Goal: Transaction & Acquisition: Purchase product/service

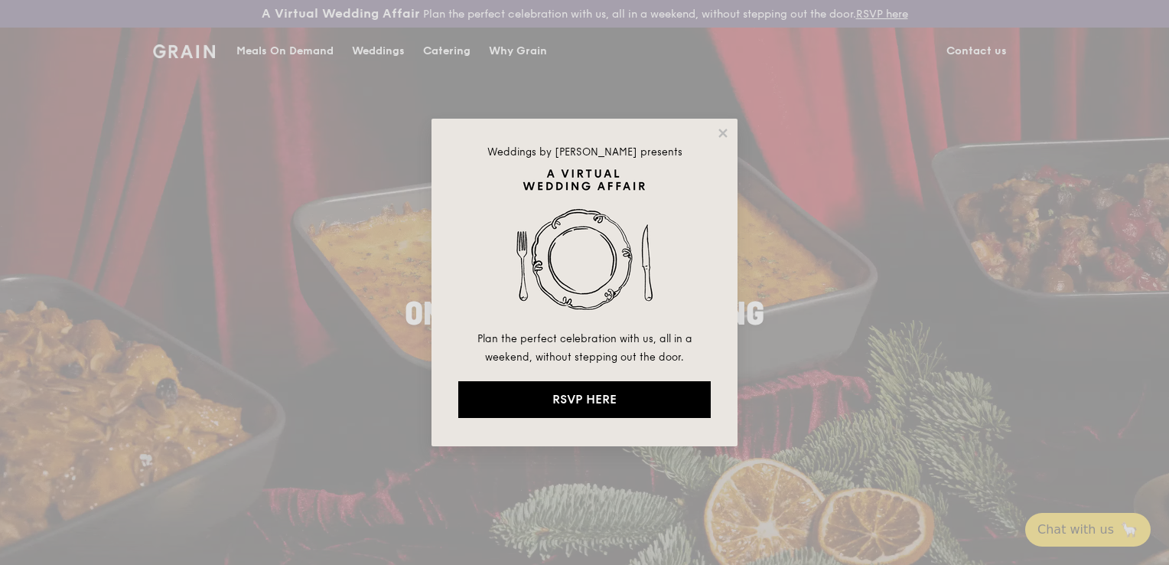
click at [712, 136] on div "Weddings by Grain presents Plan the perfect celebration with us, all in a weeke…" at bounding box center [585, 283] width 306 height 328
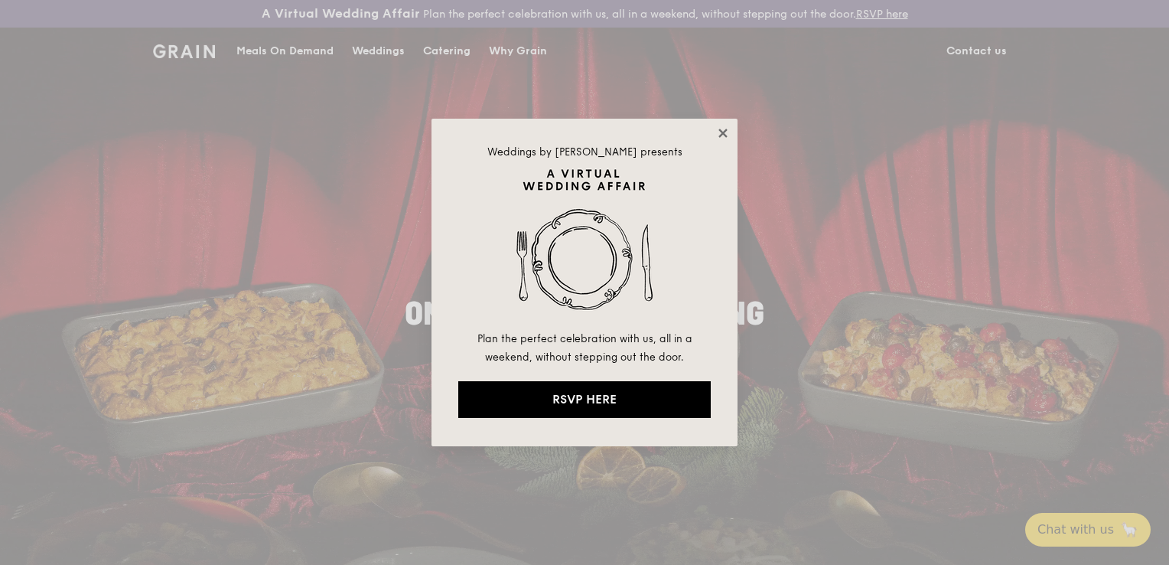
click at [716, 133] on icon at bounding box center [723, 133] width 14 height 14
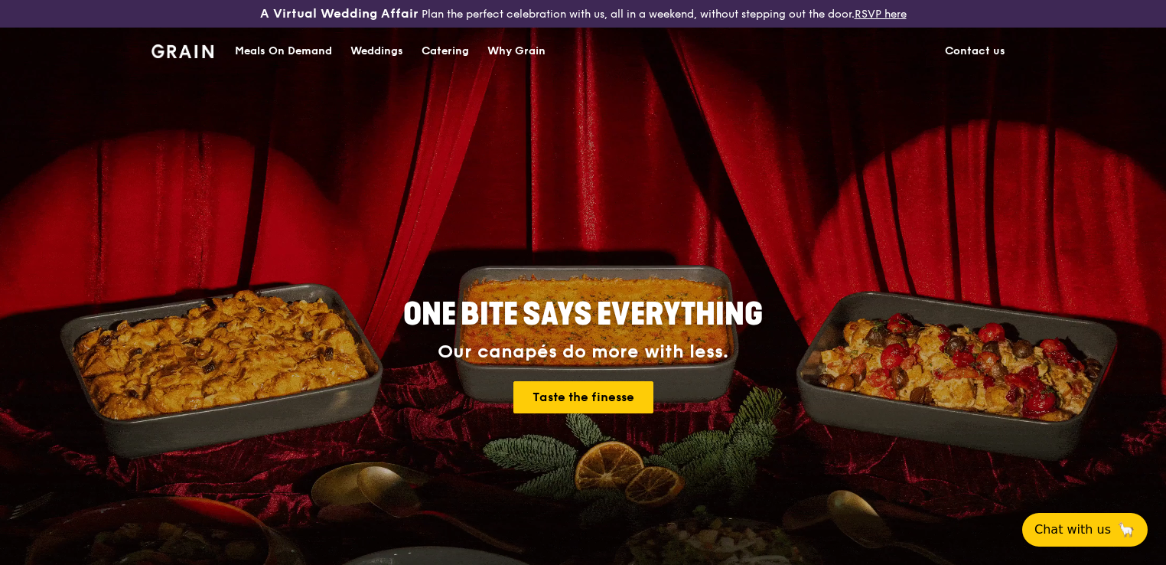
click at [429, 69] on div "Catering" at bounding box center [445, 51] width 47 height 46
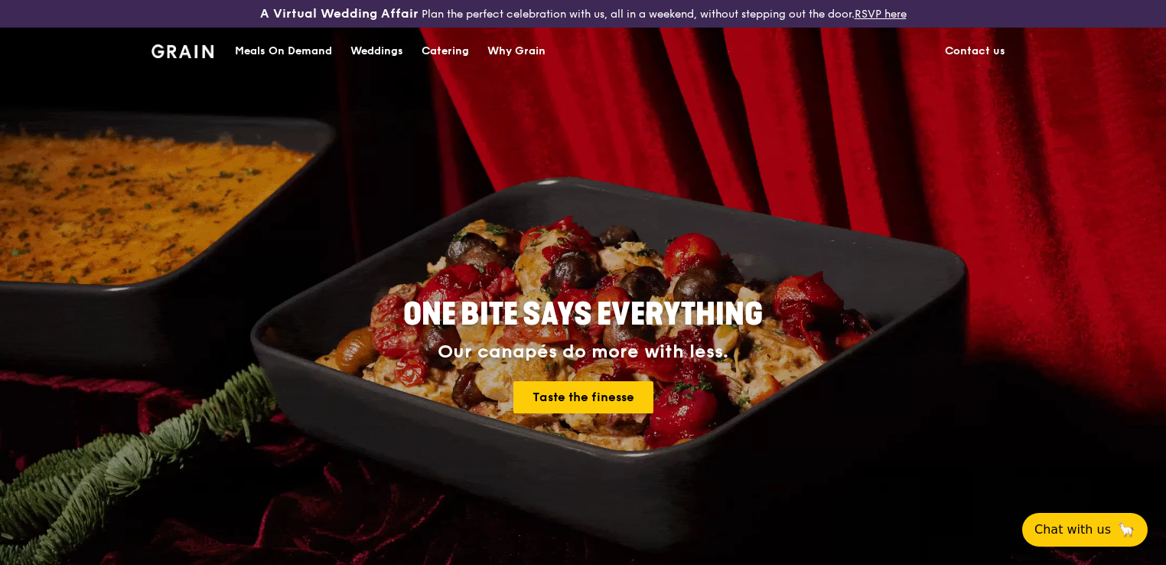
click at [435, 59] on div "Catering" at bounding box center [445, 51] width 47 height 46
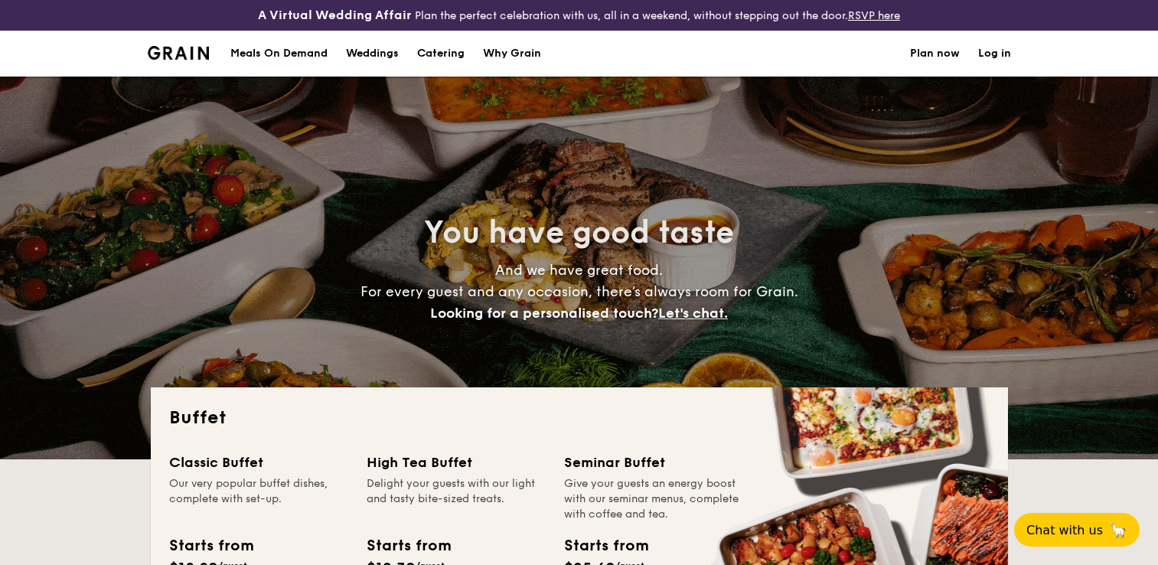
select select
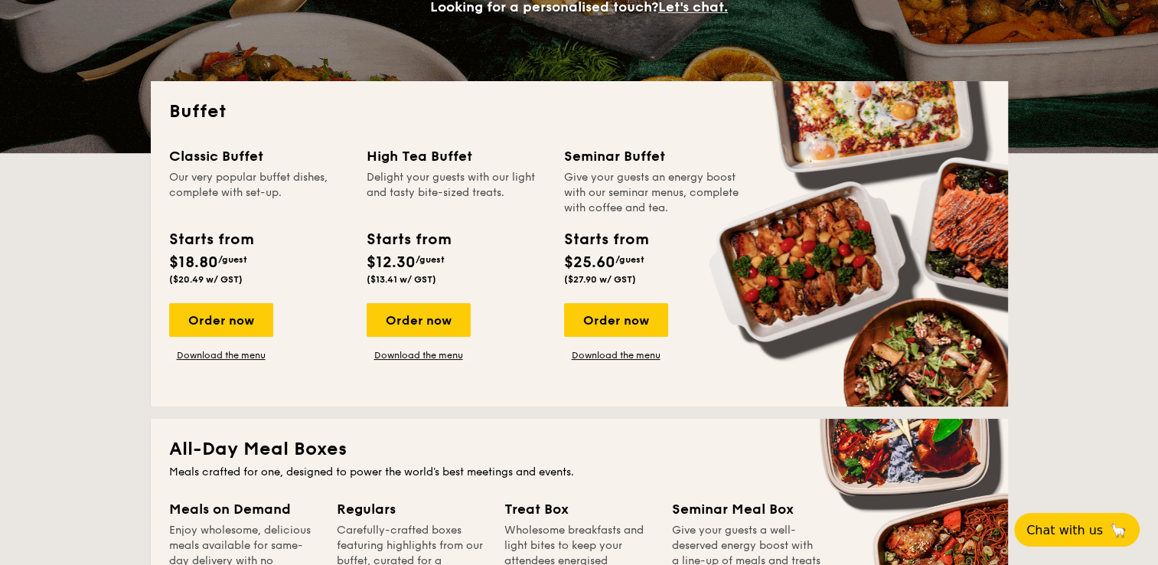
scroll to position [306, 0]
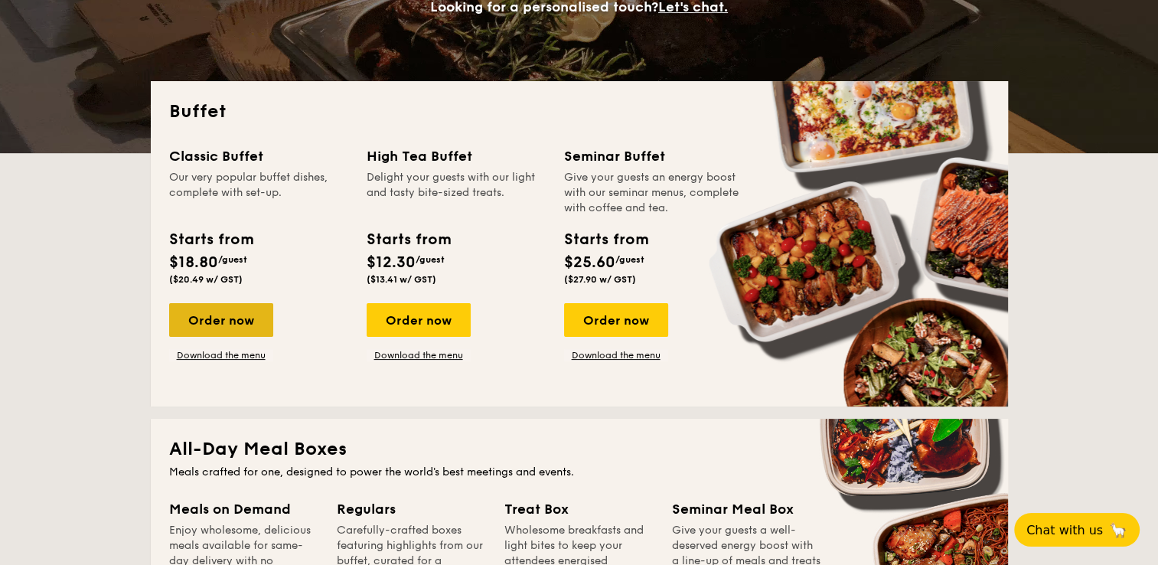
click at [227, 322] on div "Order now" at bounding box center [221, 320] width 104 height 34
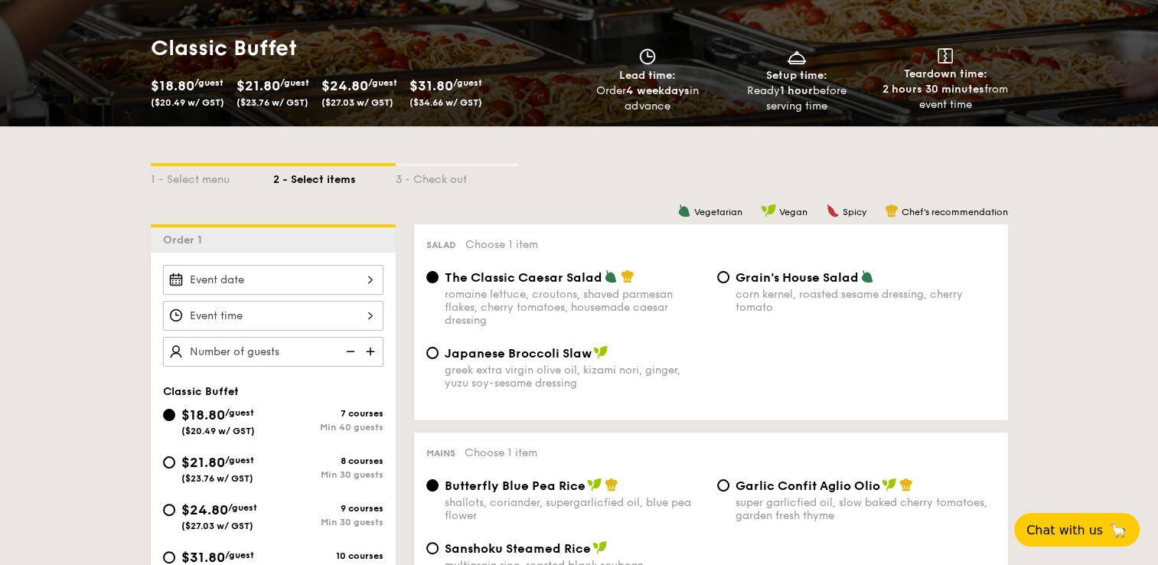
scroll to position [306, 0]
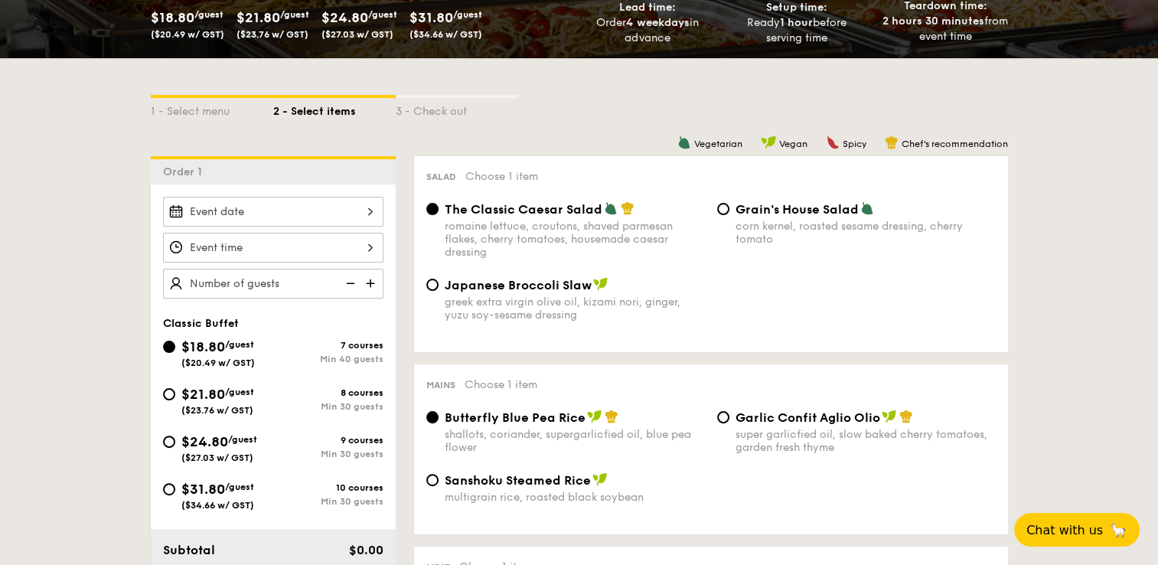
click at [323, 223] on div at bounding box center [273, 212] width 220 height 30
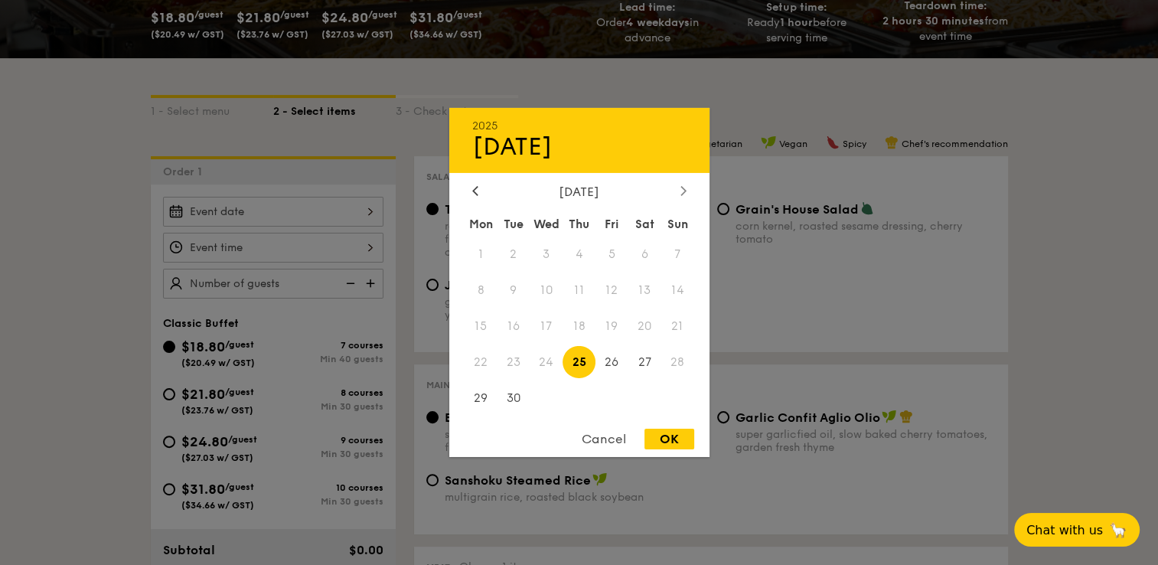
click at [683, 194] on div at bounding box center [683, 191] width 14 height 15
click at [653, 289] on span "11" at bounding box center [644, 290] width 33 height 33
click at [667, 442] on div "OK" at bounding box center [669, 439] width 50 height 21
type input "[DATE]"
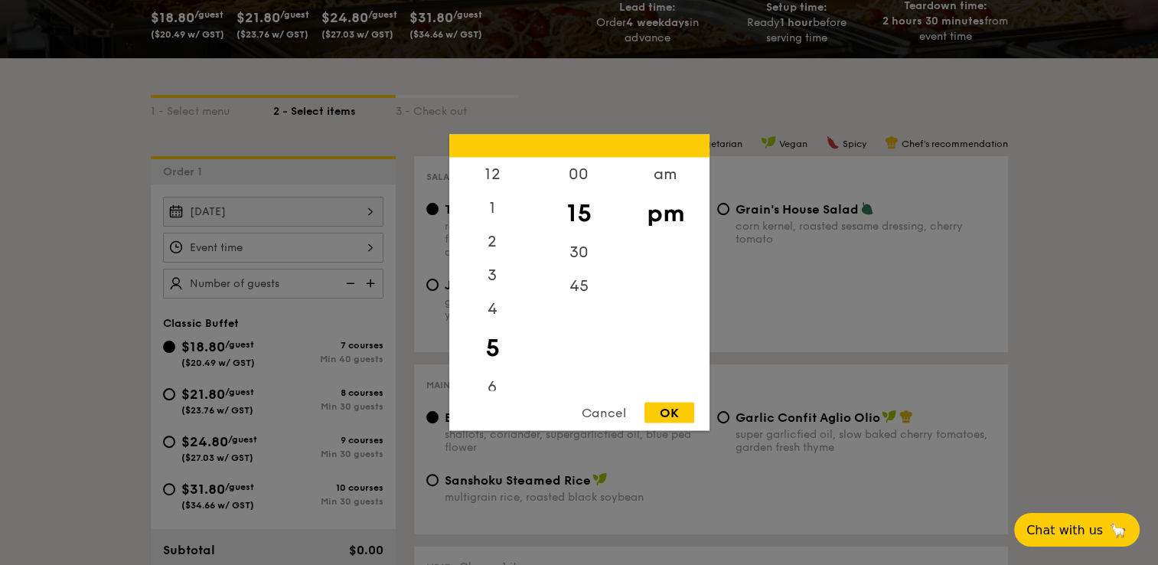
click at [352, 243] on div "12 1 2 3 4 5 6 7 8 9 10 11 00 15 30 45 am pm Cancel OK" at bounding box center [273, 248] width 220 height 30
click at [670, 404] on div "OK" at bounding box center [669, 413] width 50 height 21
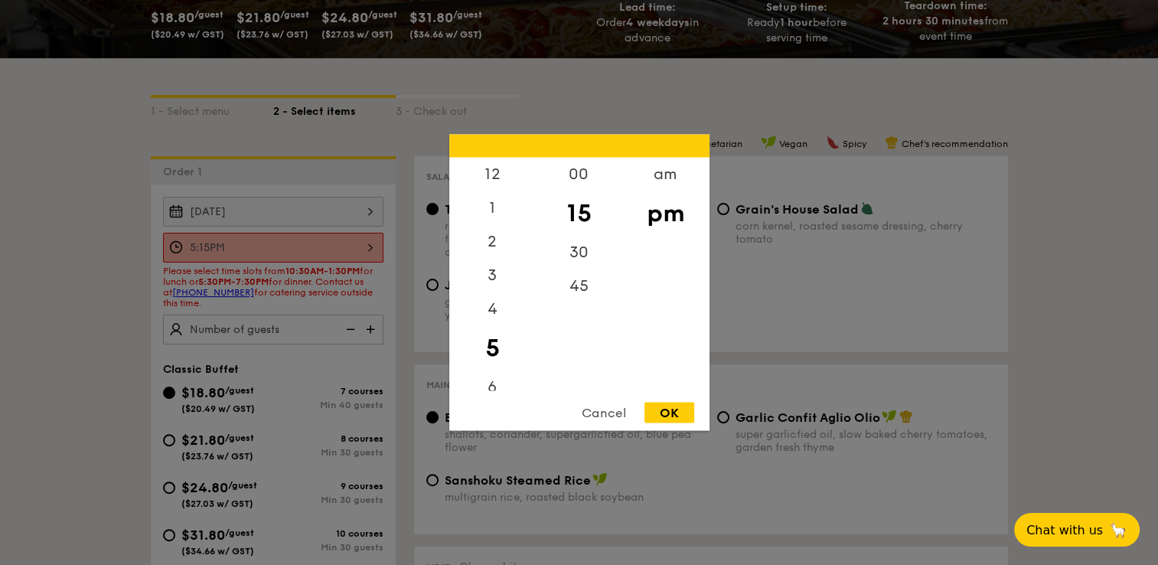
click at [353, 249] on div "5:15PM 12 1 2 3 4 5 6 7 8 9 10 11 00 15 30 45 am pm Cancel OK" at bounding box center [273, 248] width 220 height 30
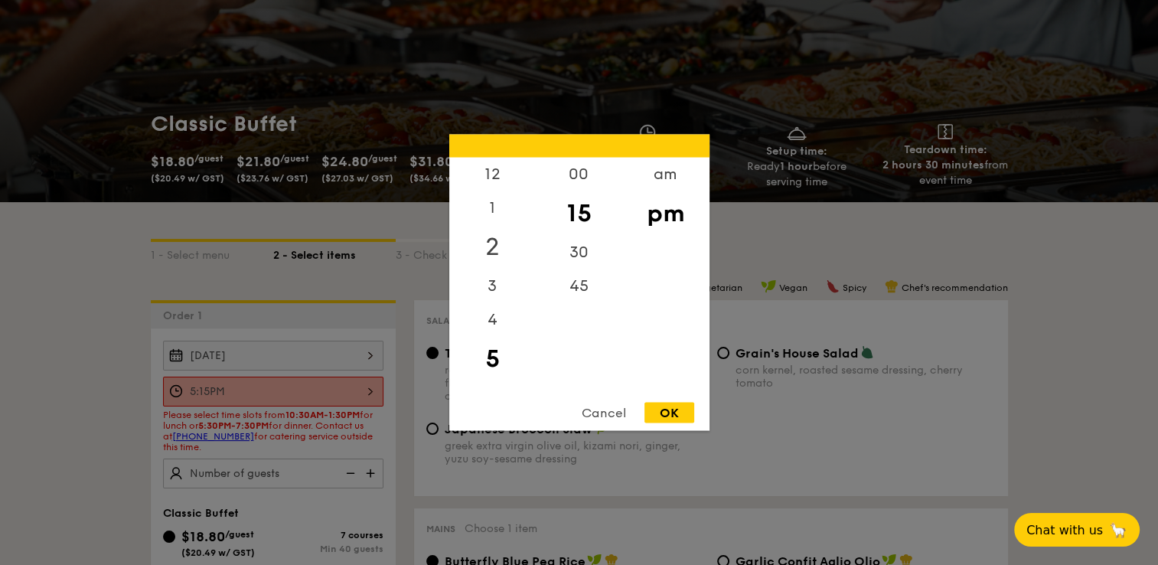
scroll to position [153, 0]
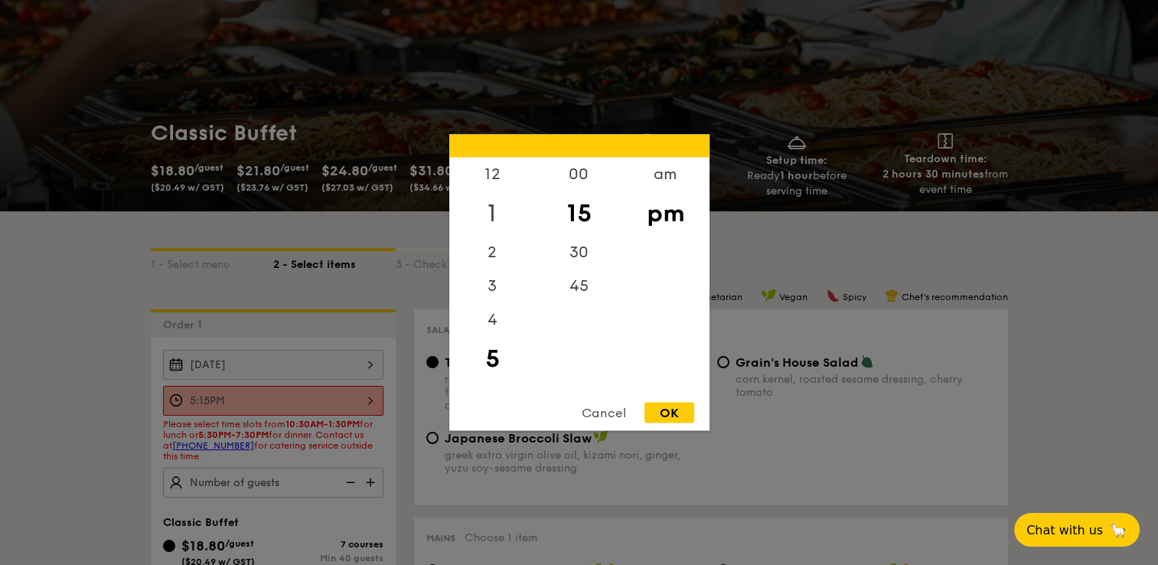
click at [508, 210] on div "1" at bounding box center [492, 213] width 86 height 44
click at [488, 165] on div "12" at bounding box center [492, 180] width 86 height 44
drag, startPoint x: 567, startPoint y: 219, endPoint x: 567, endPoint y: 237, distance: 18.4
click at [567, 237] on div "00 15 30 45" at bounding box center [579, 274] width 86 height 233
drag, startPoint x: 567, startPoint y: 237, endPoint x: 572, endPoint y: 197, distance: 40.9
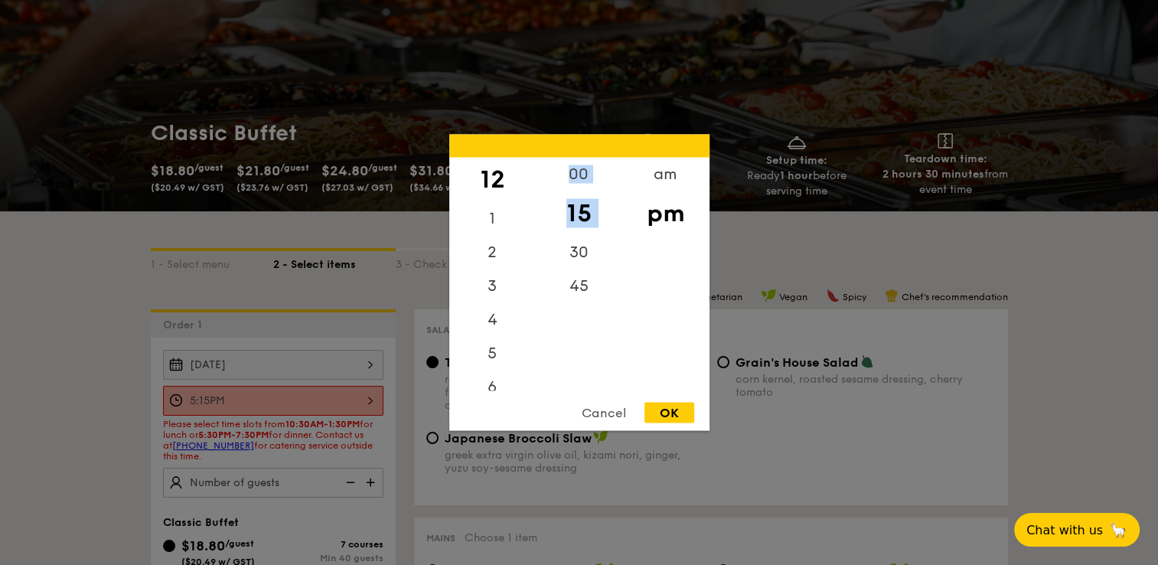
click at [573, 197] on div "15" at bounding box center [579, 213] width 86 height 44
click at [569, 174] on div "00" at bounding box center [579, 180] width 86 height 44
click at [682, 412] on div "OK" at bounding box center [669, 413] width 50 height 21
type input "12:00PM"
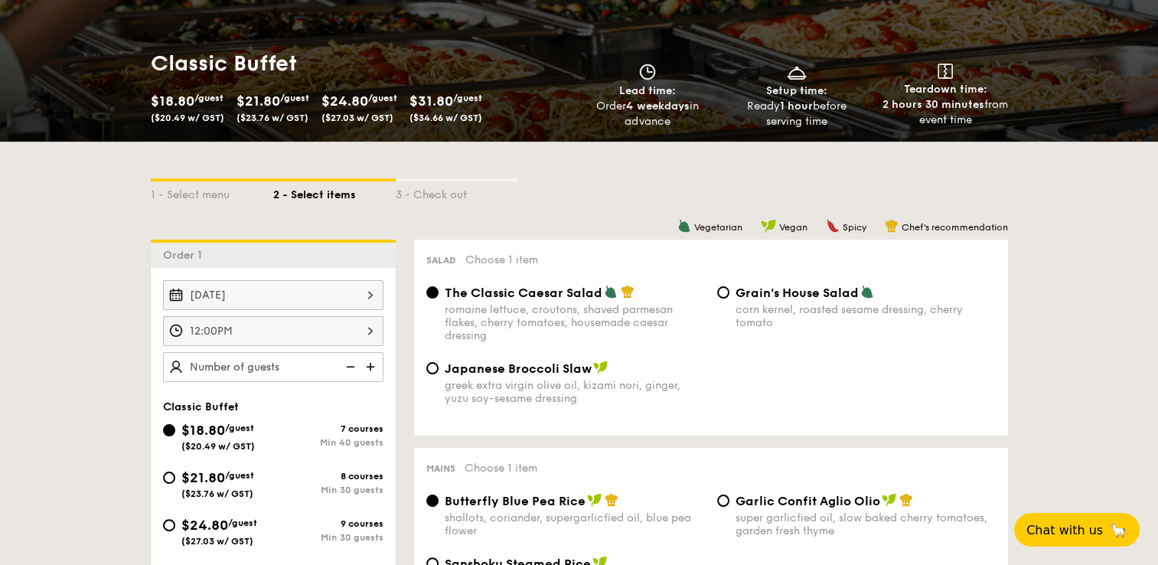
scroll to position [306, 0]
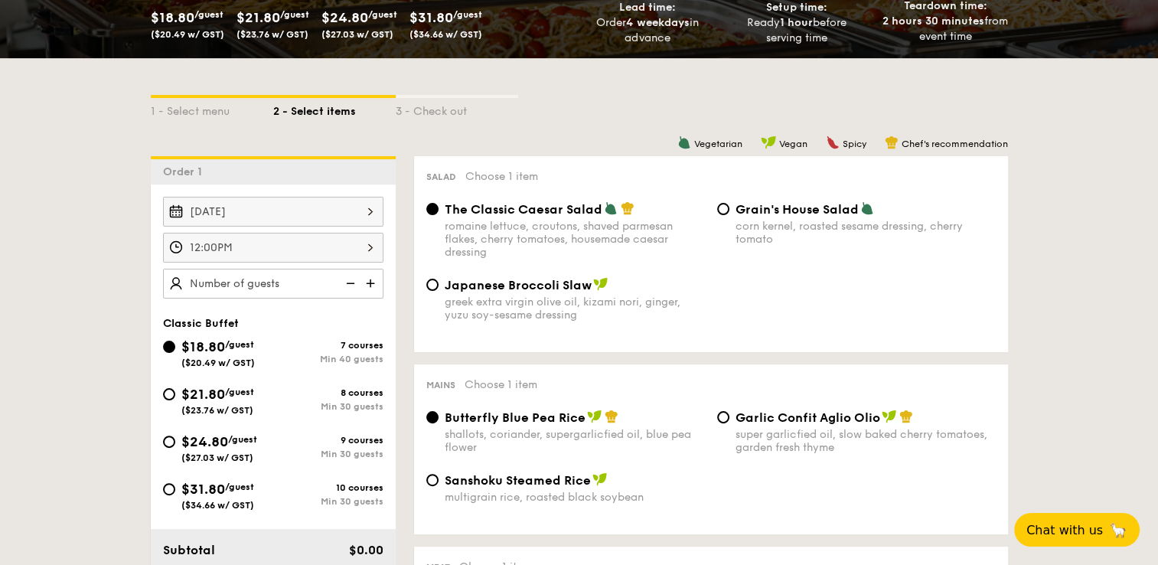
click at [181, 389] on span "$21.80" at bounding box center [203, 394] width 44 height 17
click at [175, 389] on input "$21.80 /guest ($23.76 w/ GST) 8 courses Min 30 guests" at bounding box center [169, 394] width 12 height 12
radio input "true"
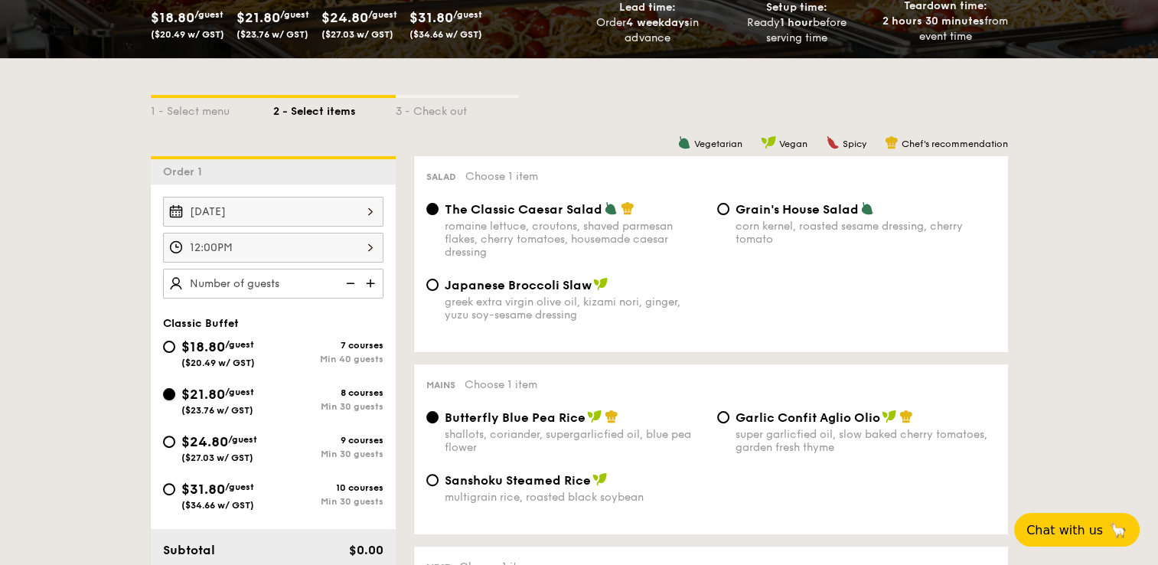
radio input "true"
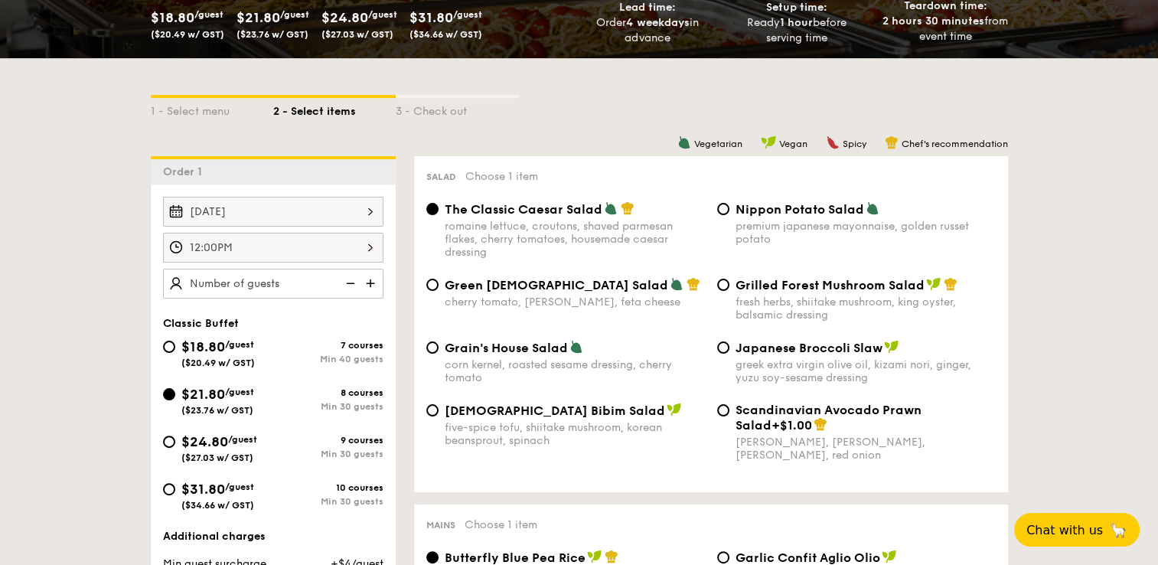
click at [207, 346] on span "$18.80" at bounding box center [203, 346] width 44 height 17
click at [175, 346] on input "$18.80 /guest ($20.49 w/ GST) 7 courses Min 40 guests" at bounding box center [169, 347] width 12 height 12
radio input "true"
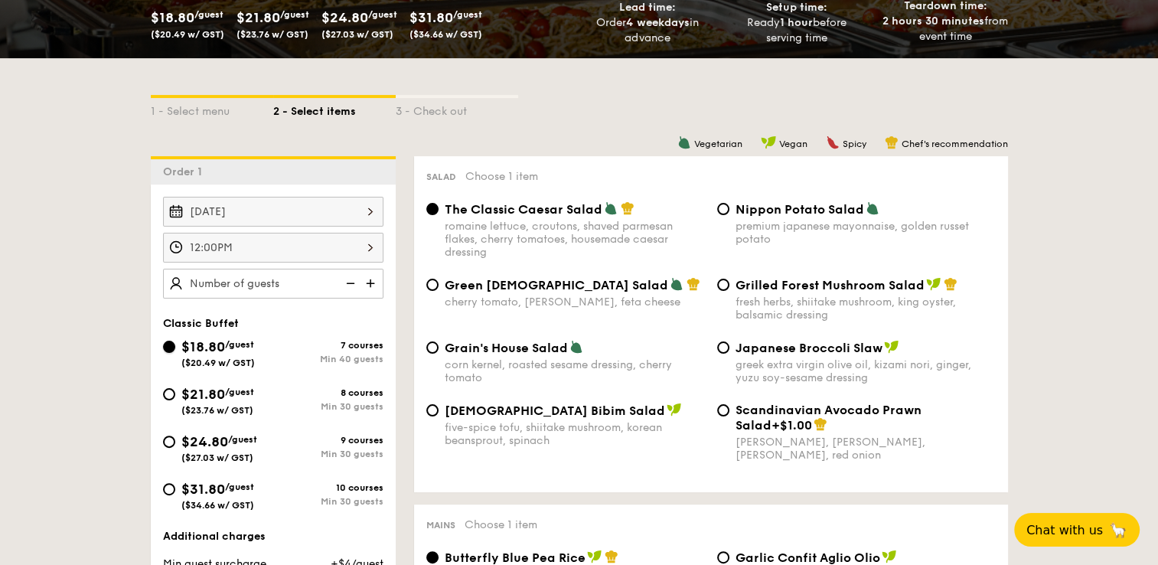
radio input "true"
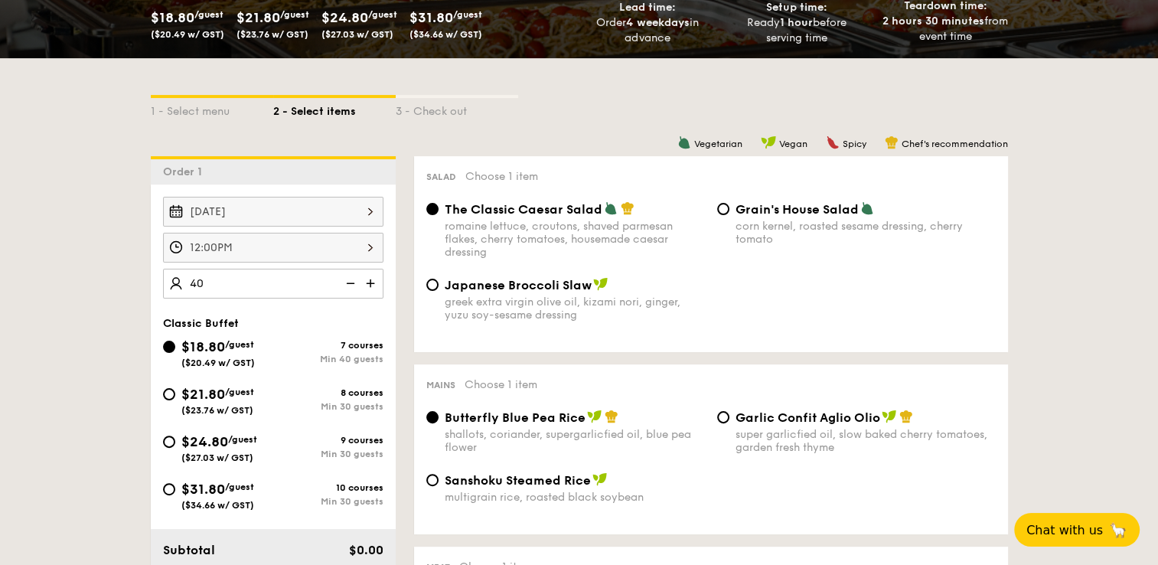
type input "40 guests"
click at [340, 278] on img at bounding box center [348, 283] width 23 height 29
click at [344, 279] on img at bounding box center [348, 283] width 23 height 29
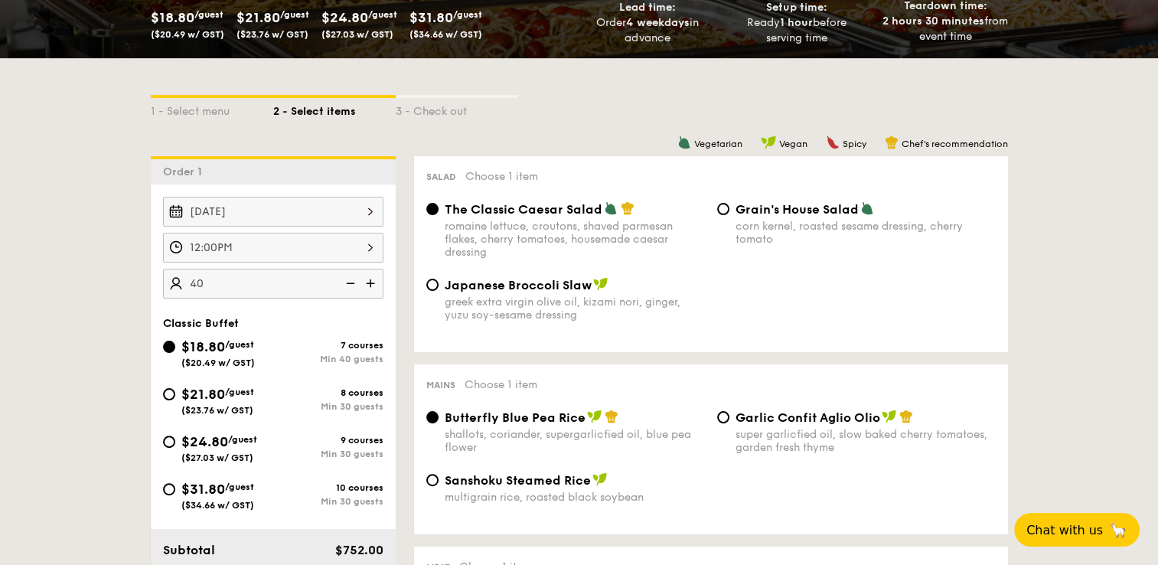
click at [347, 279] on img at bounding box center [348, 283] width 23 height 29
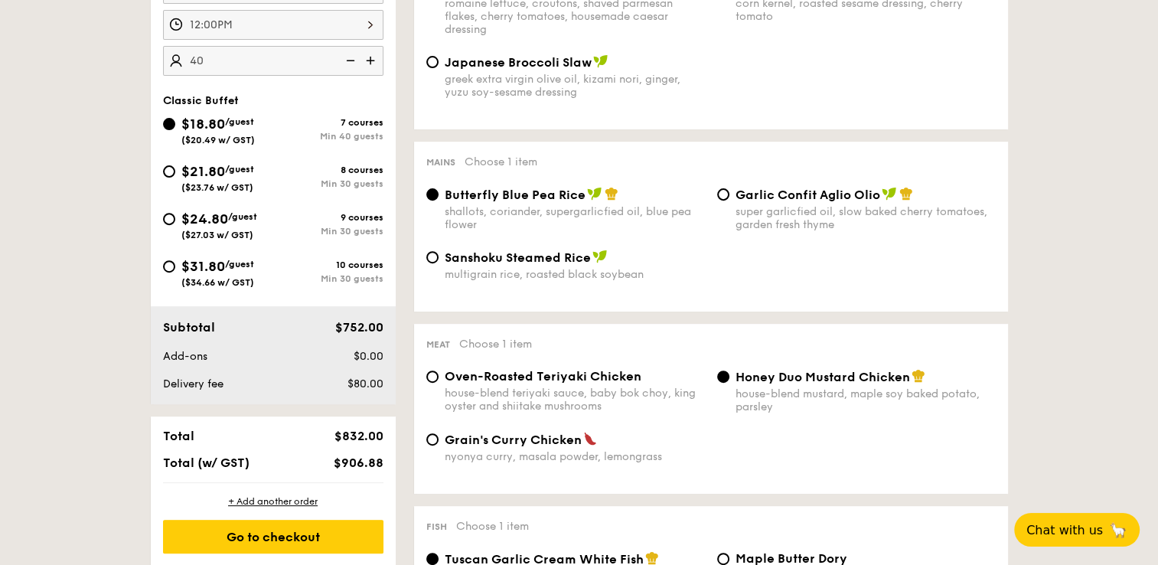
scroll to position [536, 0]
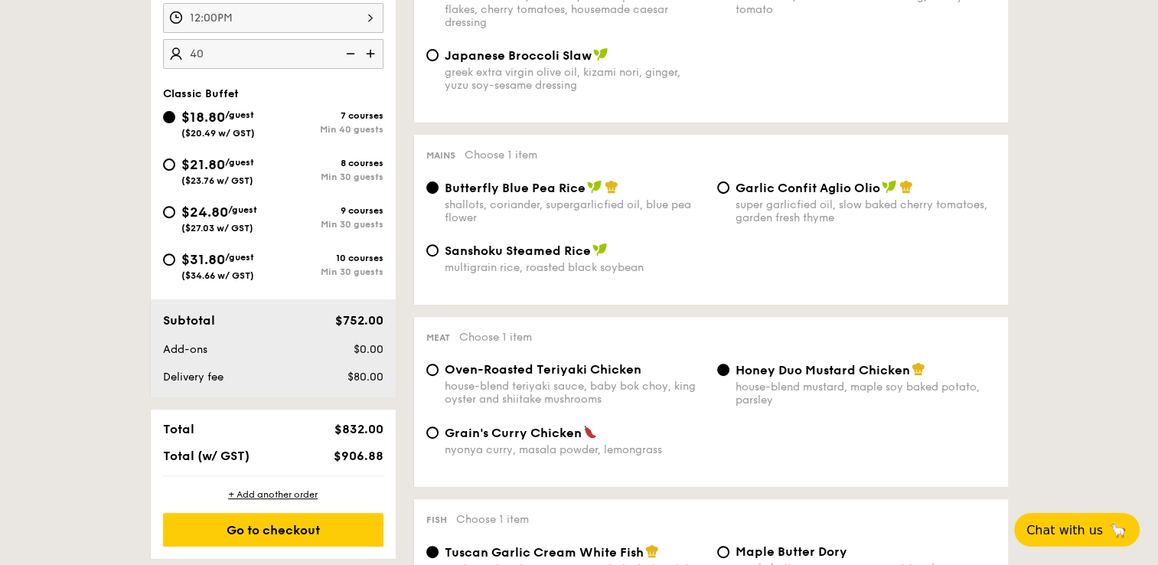
click at [191, 166] on span "$21.80" at bounding box center [203, 164] width 44 height 17
click at [175, 166] on input "$21.80 /guest ($23.76 w/ GST) 8 courses Min 30 guests" at bounding box center [169, 164] width 12 height 12
radio input "true"
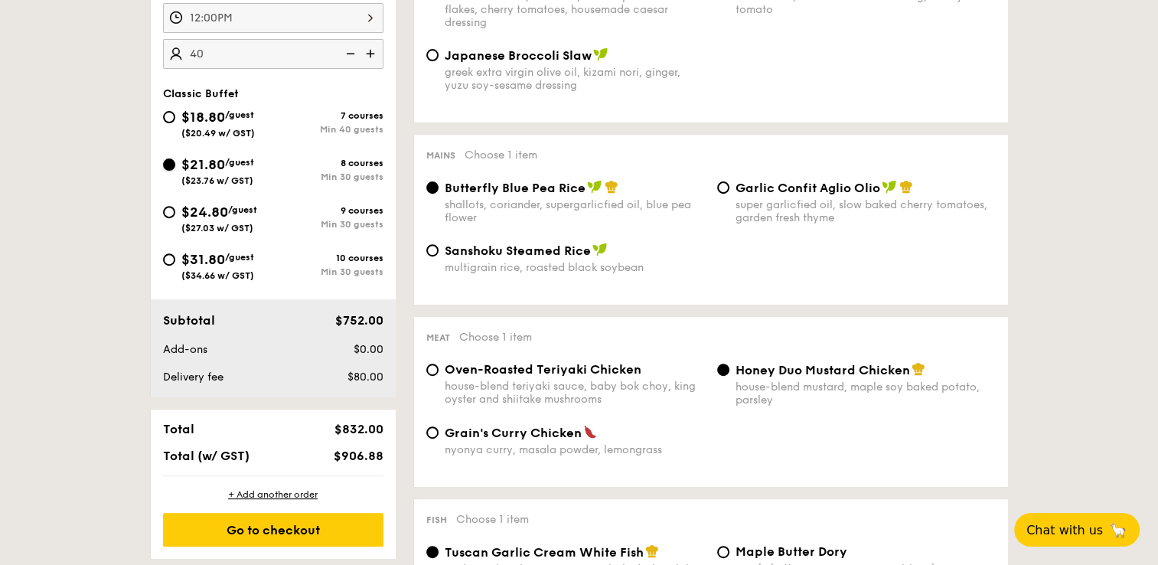
radio input "true"
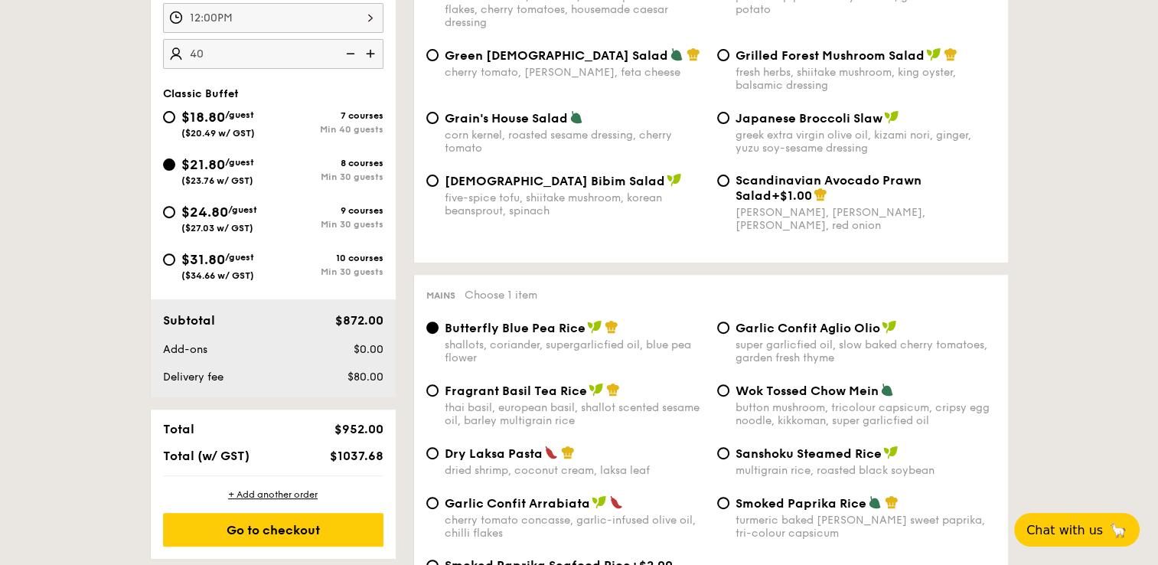
click at [159, 82] on div "[DATE] 12:00PM 30 guests Classic Buffet $18.80 /guest ($20.49 w/ GST) 7 courses…" at bounding box center [273, 176] width 245 height 442
click at [343, 48] on img at bounding box center [348, 53] width 23 height 29
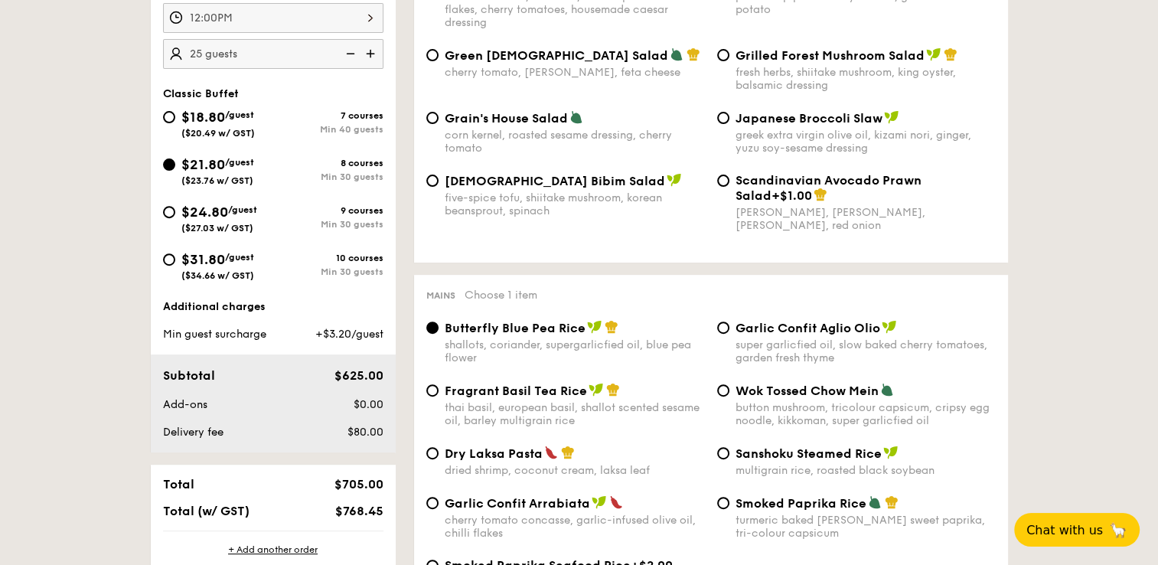
click at [345, 47] on img at bounding box center [348, 53] width 23 height 29
click at [367, 51] on img at bounding box center [371, 53] width 23 height 29
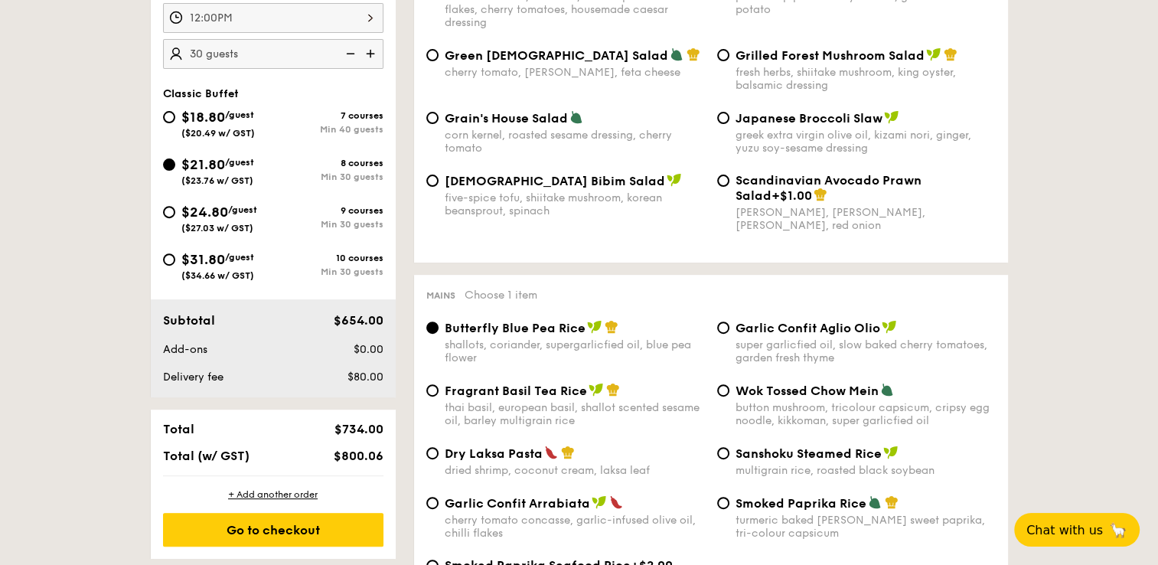
click at [352, 55] on img at bounding box center [348, 53] width 23 height 29
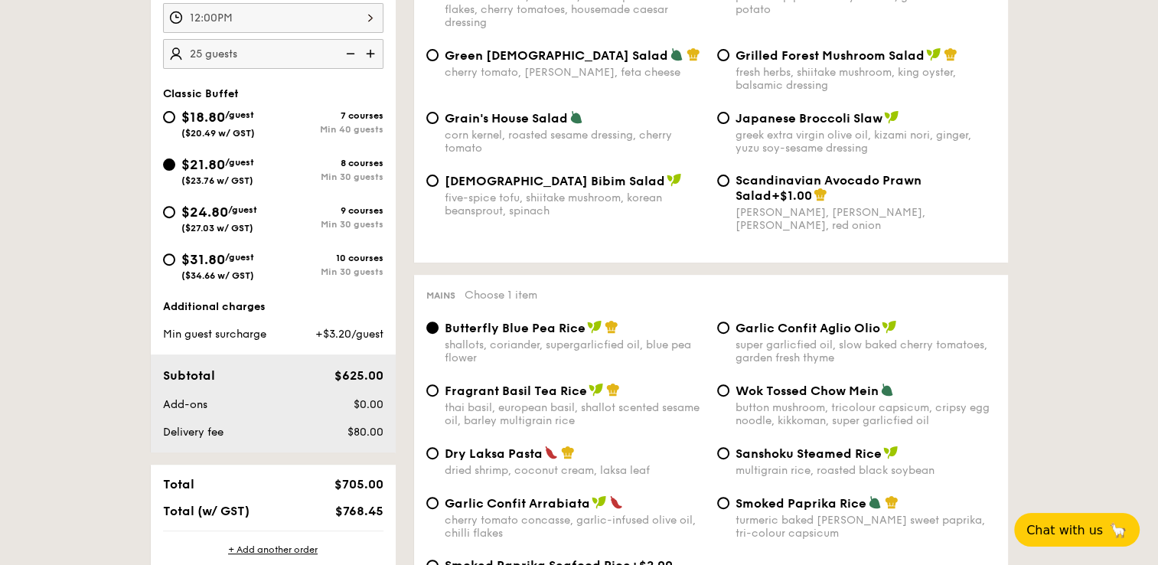
click at [368, 51] on img at bounding box center [371, 53] width 23 height 29
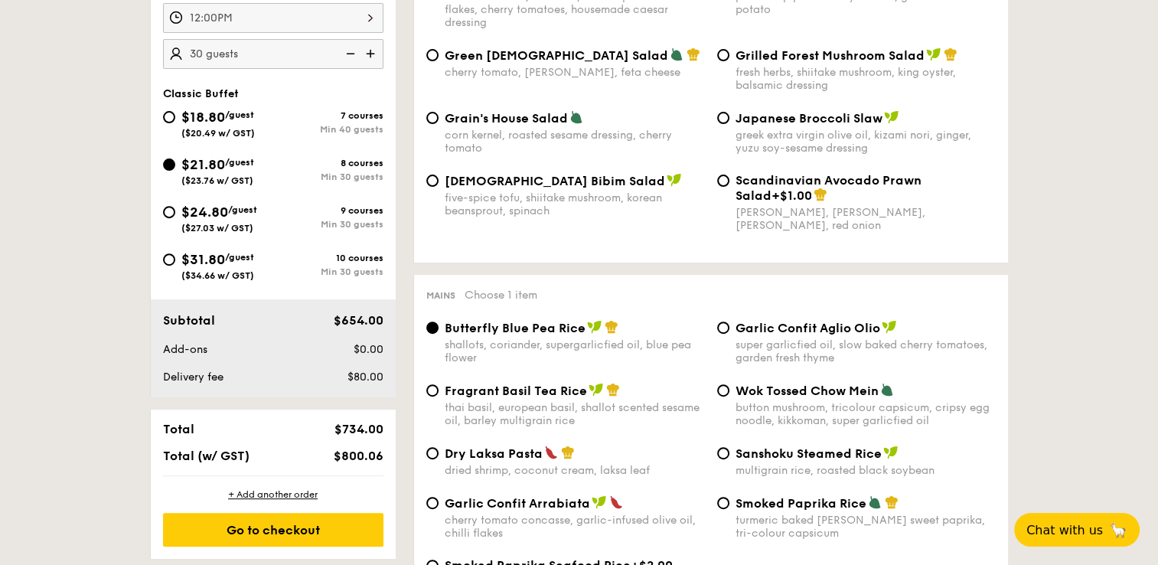
click at [345, 57] on img at bounding box center [348, 53] width 23 height 29
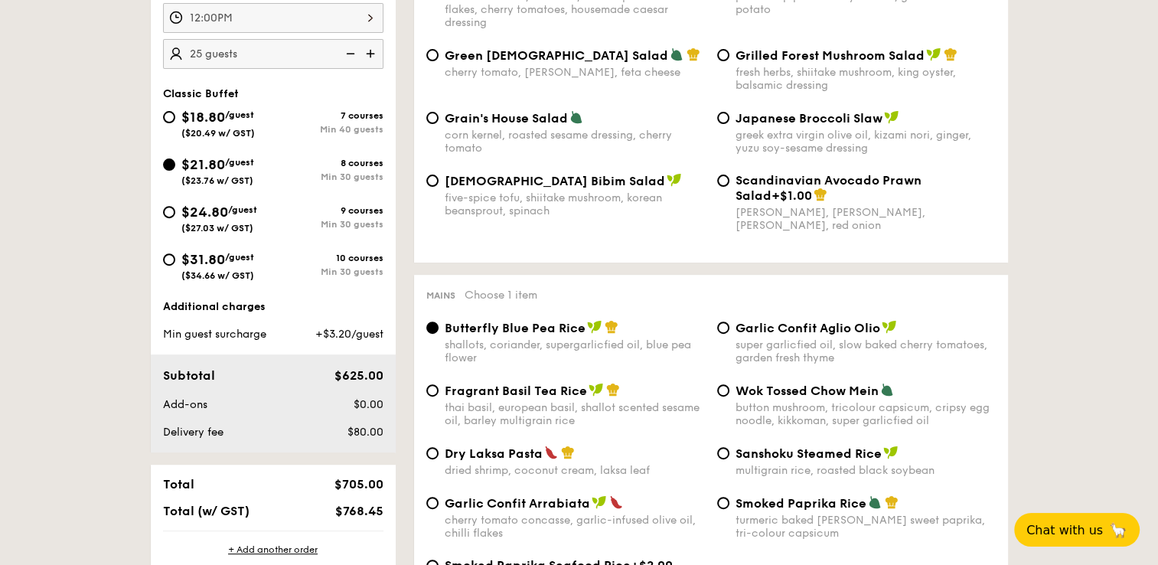
click at [377, 57] on img at bounding box center [371, 53] width 23 height 29
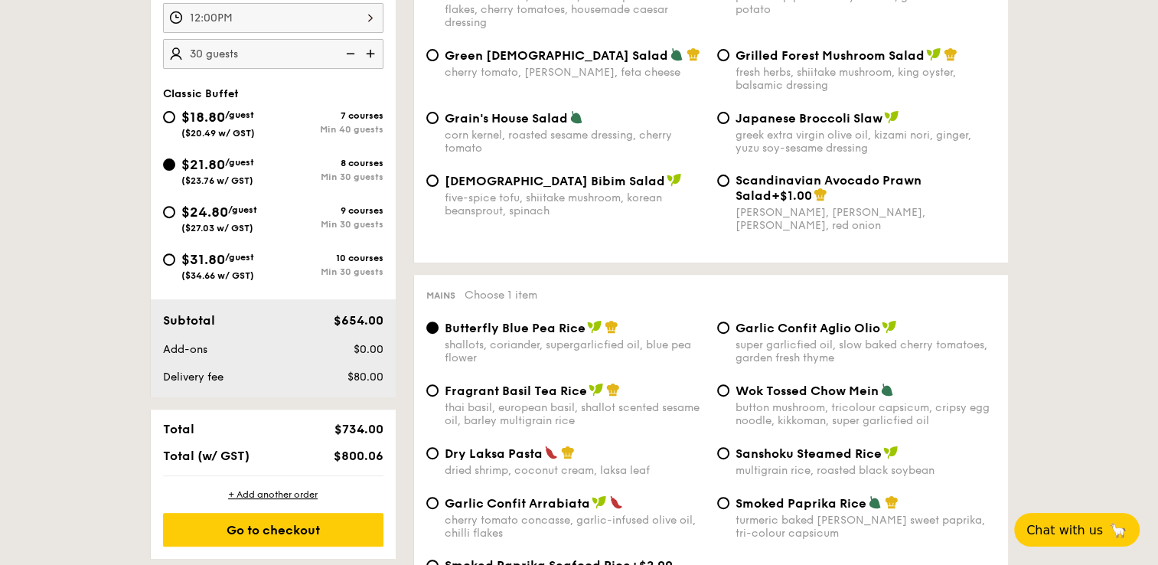
click at [354, 56] on img at bounding box center [348, 53] width 23 height 29
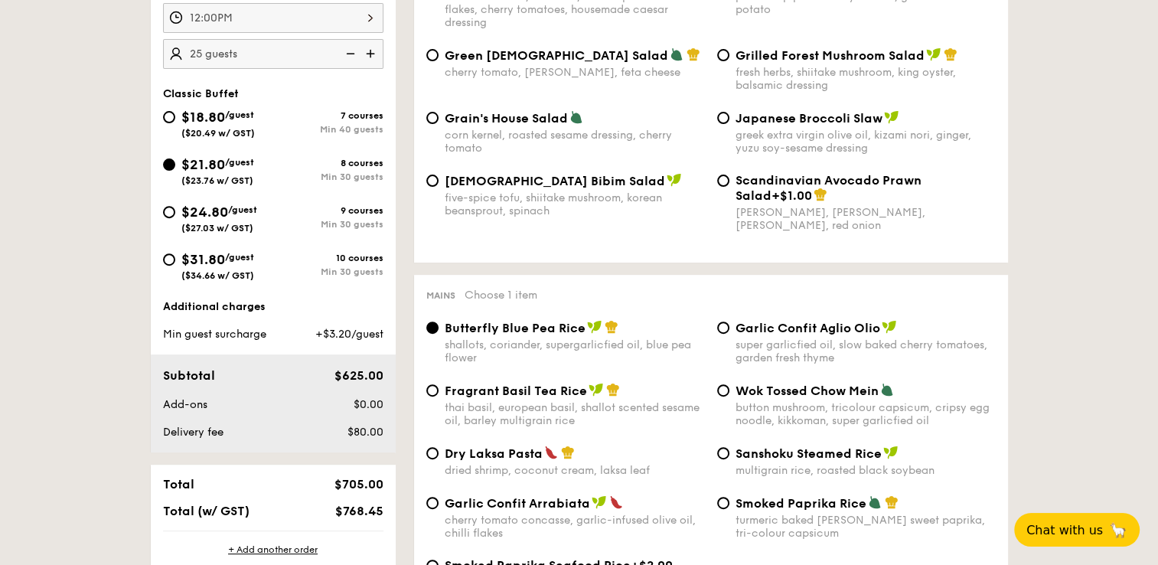
click at [366, 54] on img at bounding box center [371, 53] width 23 height 29
type input "30 guests"
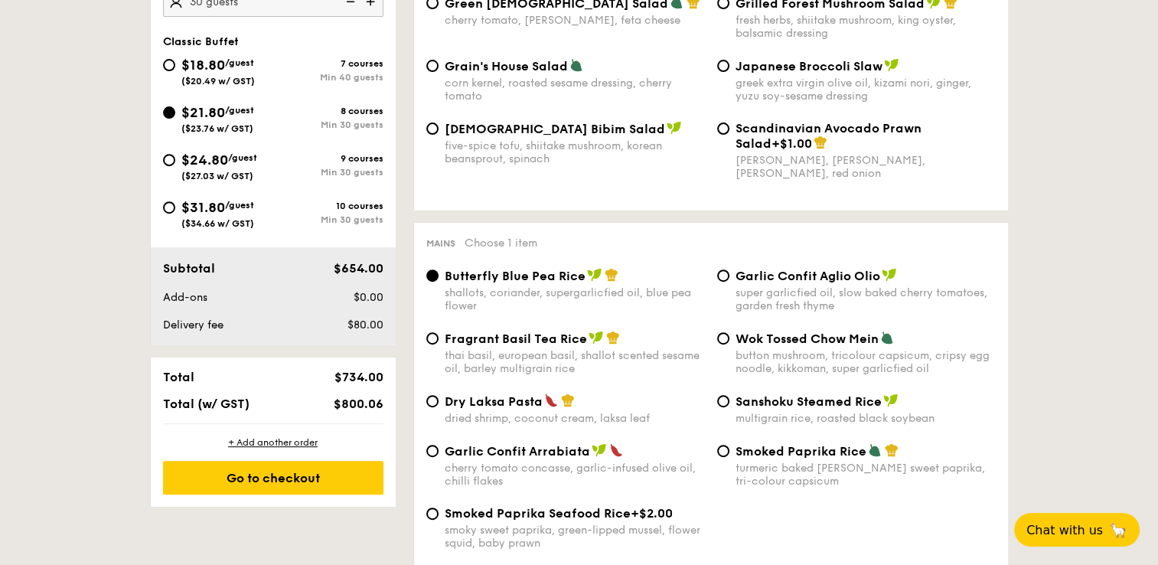
scroll to position [612, 0]
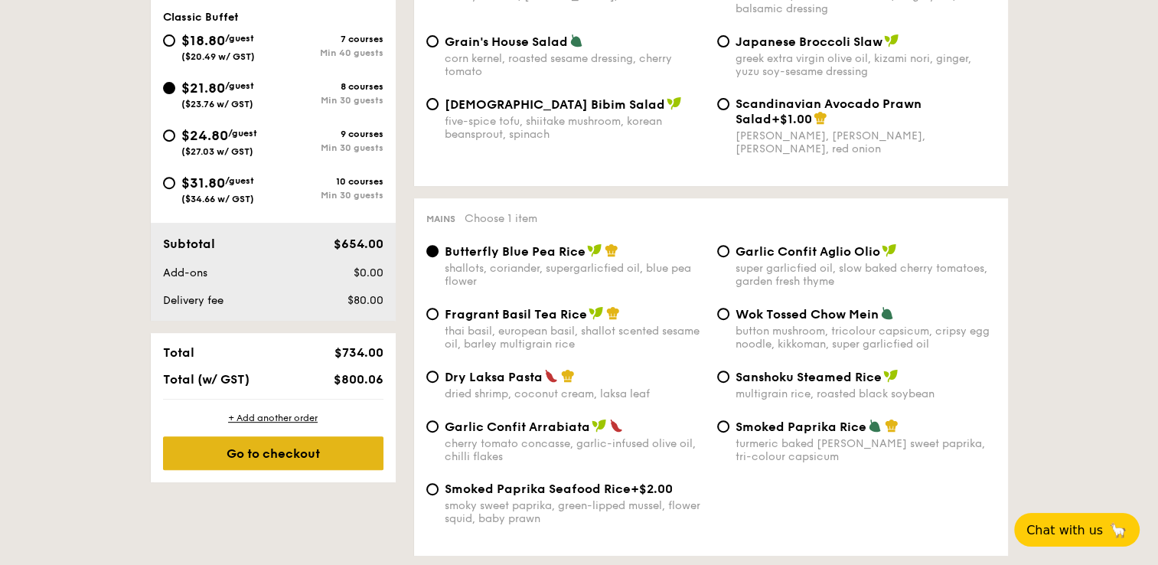
click at [298, 452] on div "Go to checkout" at bounding box center [273, 453] width 220 height 34
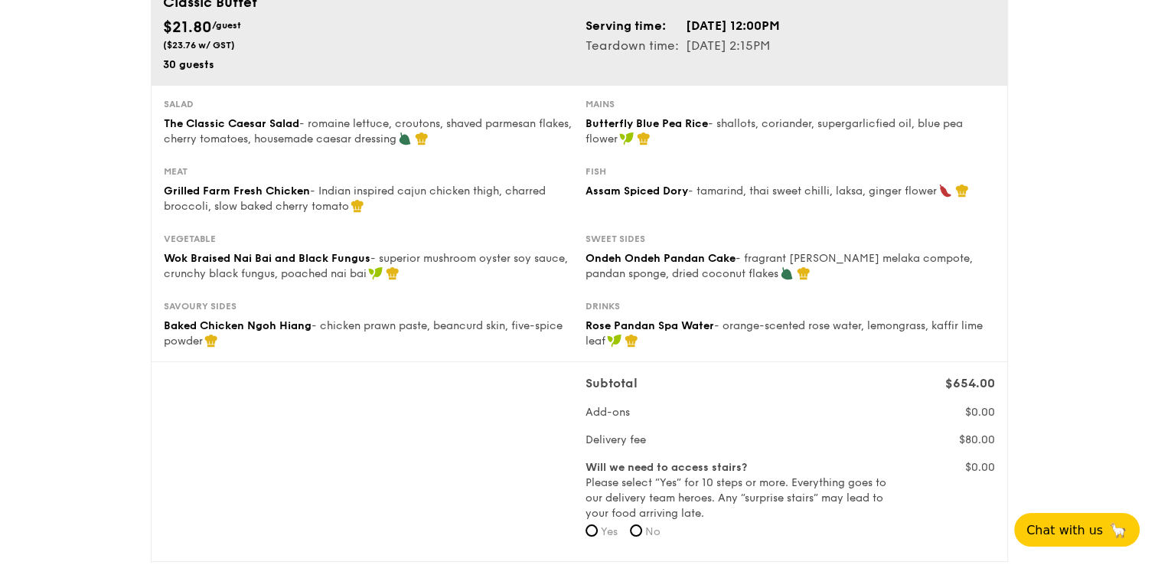
scroll to position [77, 0]
